Goal: Transaction & Acquisition: Purchase product/service

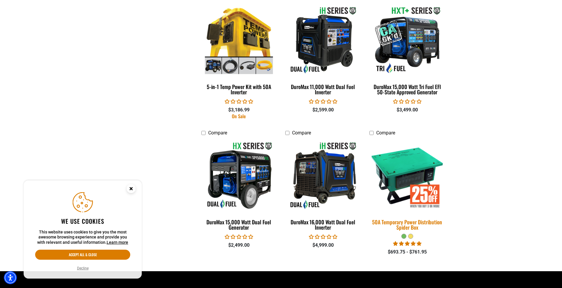
scroll to position [1122, 0]
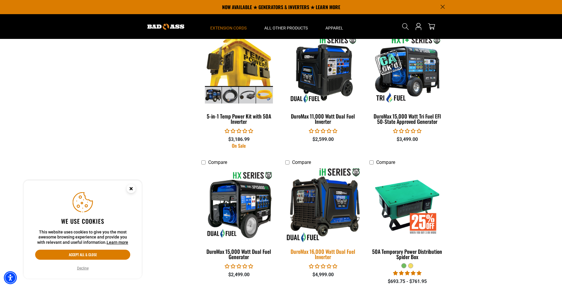
click at [336, 189] on img at bounding box center [323, 205] width 83 height 76
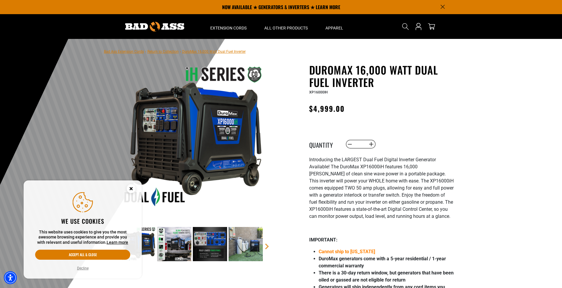
click at [255, 249] on img at bounding box center [246, 244] width 34 height 34
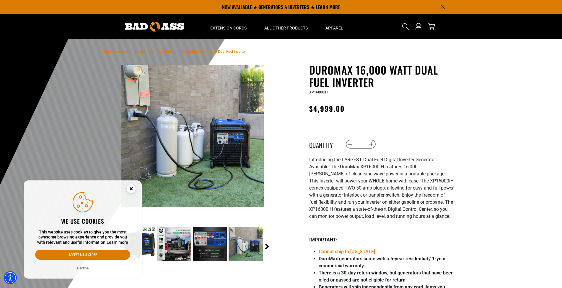
click at [264, 245] on link "Next" at bounding box center [267, 247] width 6 height 6
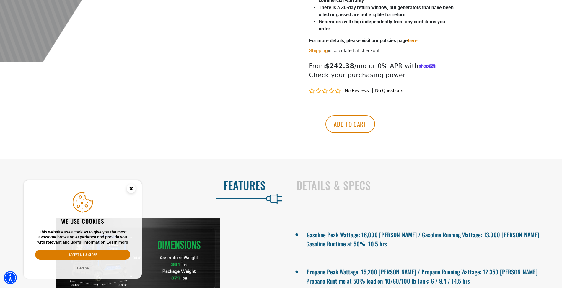
scroll to position [384, 0]
